Goal: Transaction & Acquisition: Purchase product/service

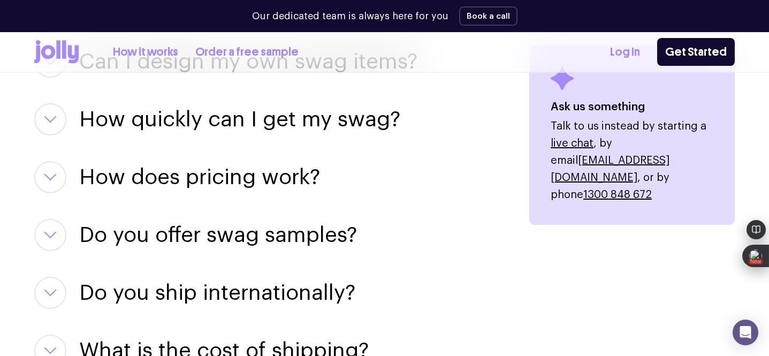
scroll to position [1336, 0]
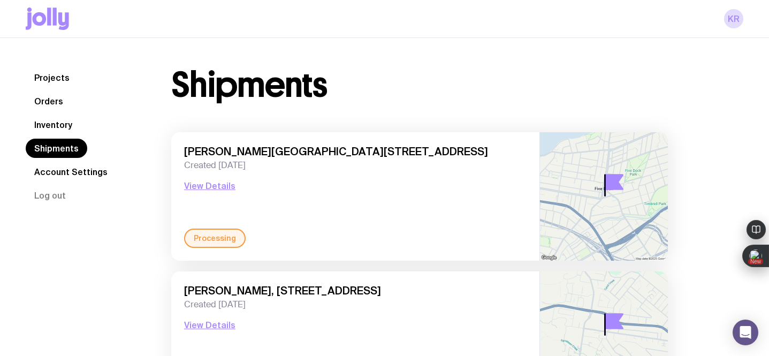
click at [55, 126] on link "Inventory" at bounding box center [53, 124] width 55 height 19
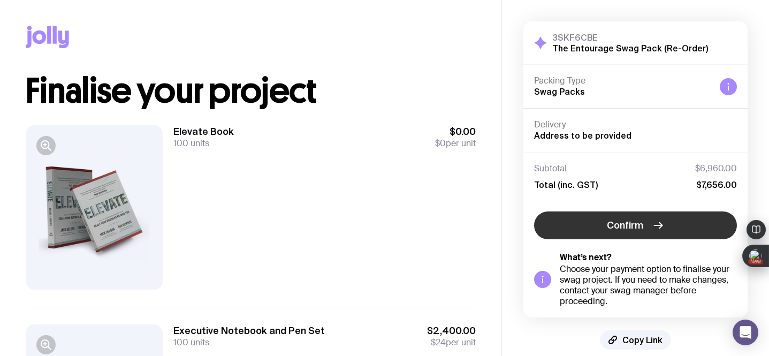
click at [639, 222] on span "Confirm" at bounding box center [625, 225] width 36 height 13
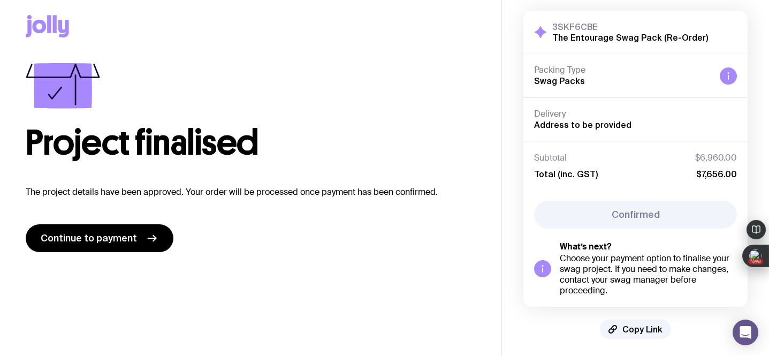
scroll to position [14, 0]
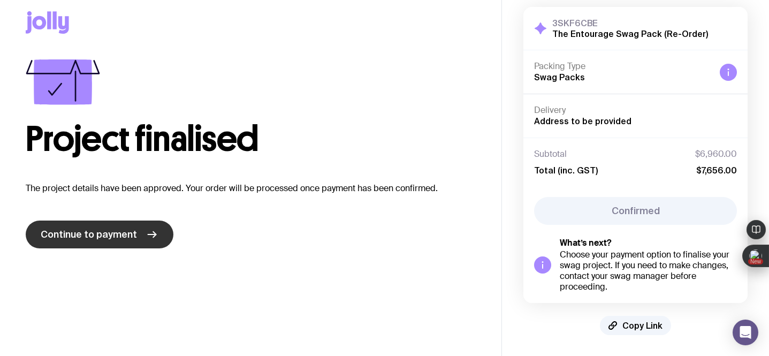
click at [119, 240] on span "Continue to payment" at bounding box center [89, 234] width 96 height 13
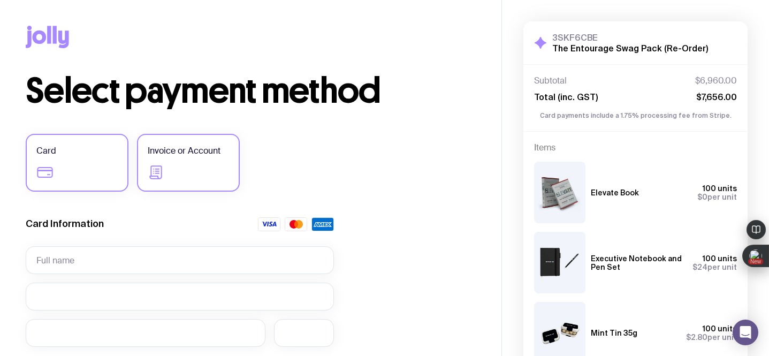
click at [182, 171] on label "Invoice or Account" at bounding box center [188, 163] width 103 height 58
click at [0, 0] on input "Invoice or Account" at bounding box center [0, 0] width 0 height 0
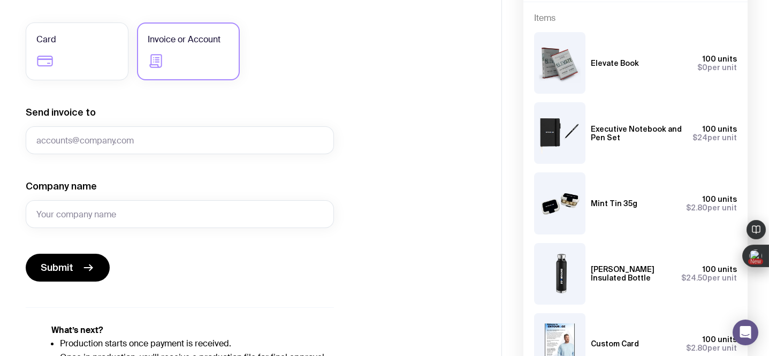
scroll to position [108, 0]
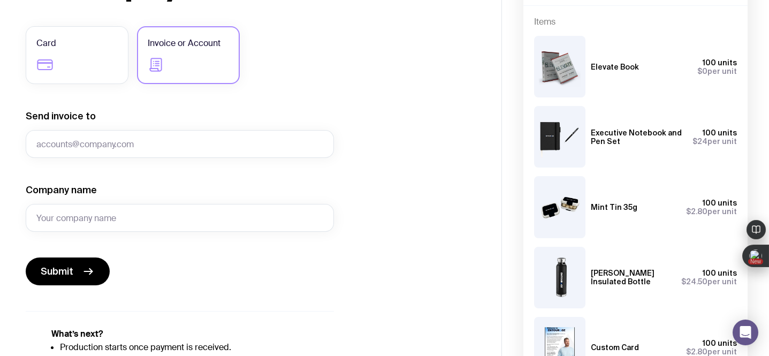
click at [206, 59] on label "Invoice or Account" at bounding box center [188, 55] width 103 height 58
click at [0, 0] on input "Invoice or Account" at bounding box center [0, 0] width 0 height 0
click at [137, 144] on input "Send invoice to" at bounding box center [180, 144] width 308 height 28
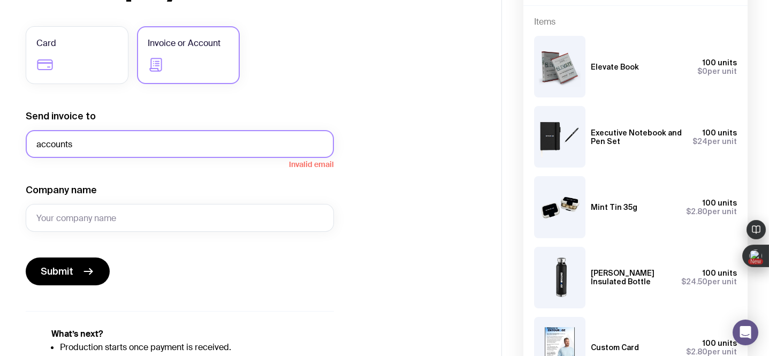
click at [93, 144] on input "accounts" at bounding box center [180, 144] width 308 height 28
drag, startPoint x: 93, startPoint y: 144, endPoint x: 33, endPoint y: 144, distance: 60.0
click at [33, 144] on input "accounts" at bounding box center [180, 144] width 308 height 28
paste input "@[DOMAIN_NAME]"
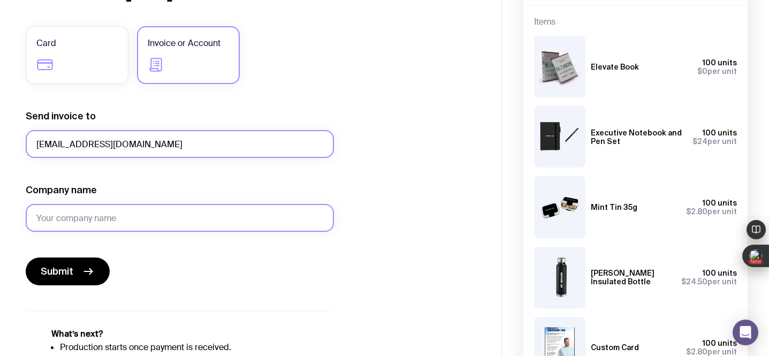
type input "[EMAIL_ADDRESS][DOMAIN_NAME]"
click at [73, 222] on input "Company name" at bounding box center [180, 218] width 308 height 28
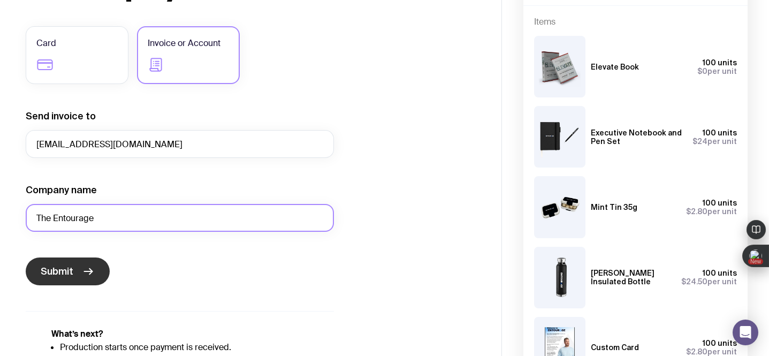
type input "The Entourage"
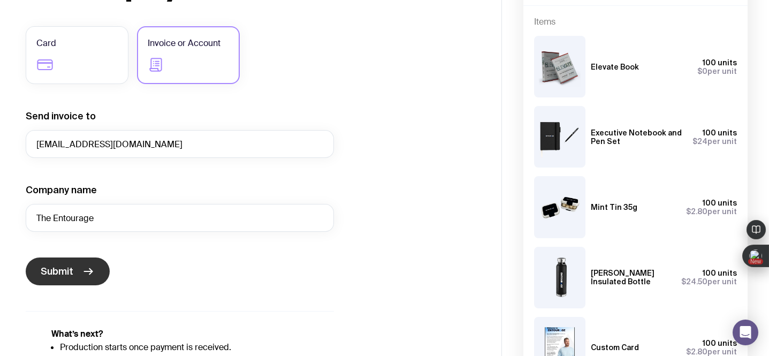
click at [82, 270] on icon "submit" at bounding box center [88, 271] width 13 height 13
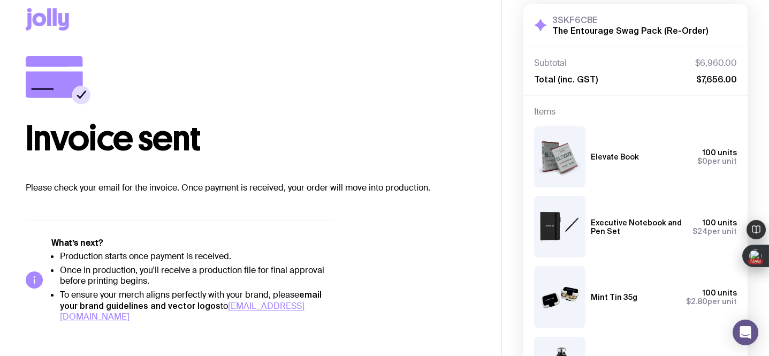
scroll to position [18, 0]
click at [449, 85] on div "Invoice sent" at bounding box center [251, 106] width 450 height 100
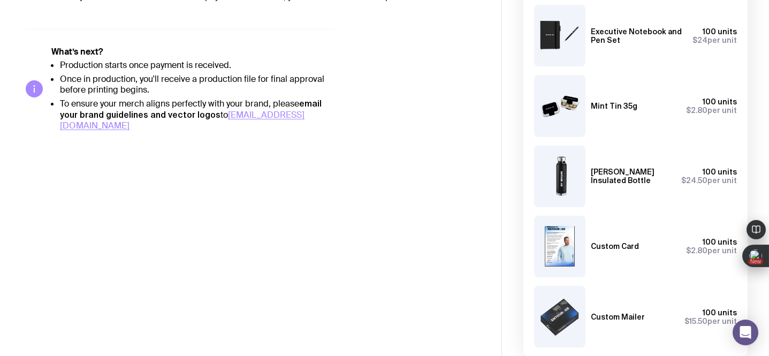
scroll to position [208, 0]
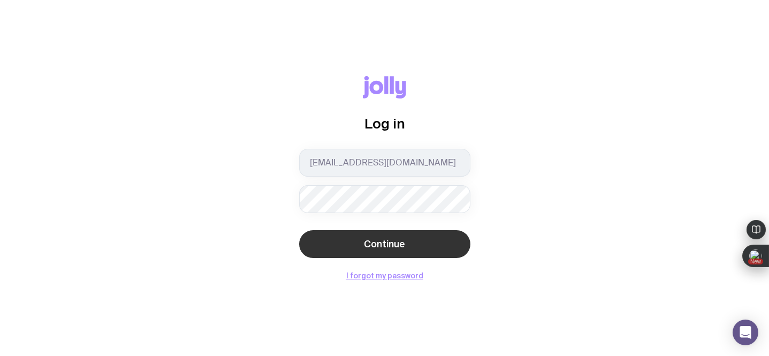
click at [335, 241] on button "Continue" at bounding box center [384, 244] width 171 height 28
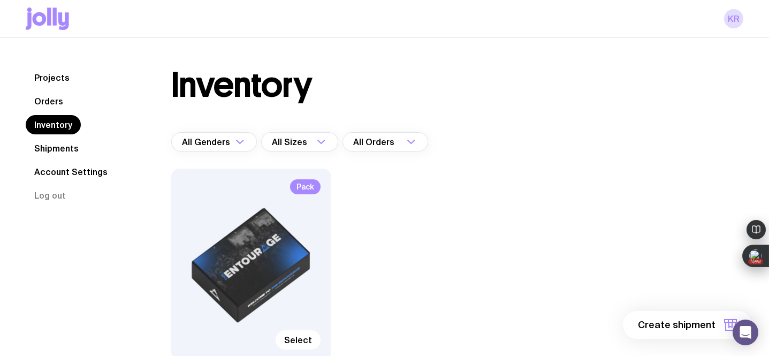
click at [49, 101] on link "Orders" at bounding box center [49, 101] width 46 height 19
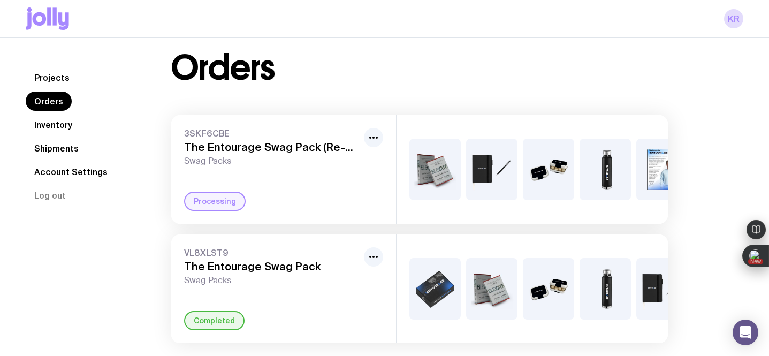
scroll to position [26, 0]
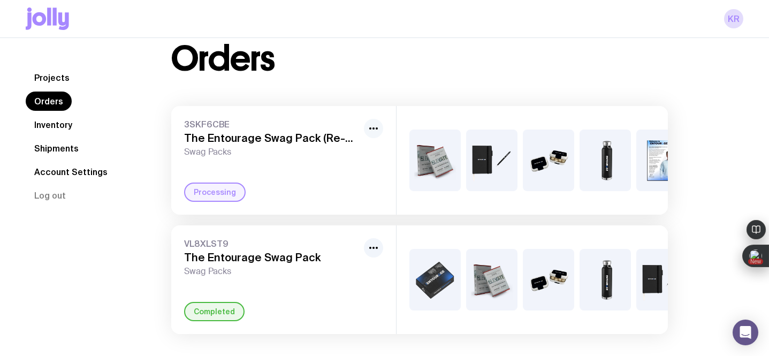
click at [377, 128] on circle "button" at bounding box center [377, 128] width 2 height 2
click at [335, 191] on div "Processing" at bounding box center [283, 192] width 199 height 19
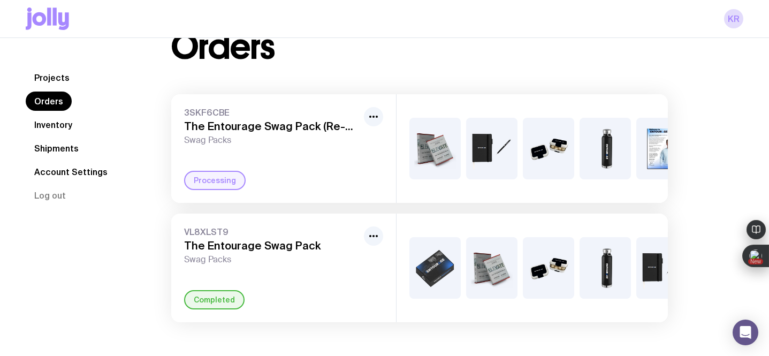
scroll to position [0, 0]
